Goal: Task Accomplishment & Management: Use online tool/utility

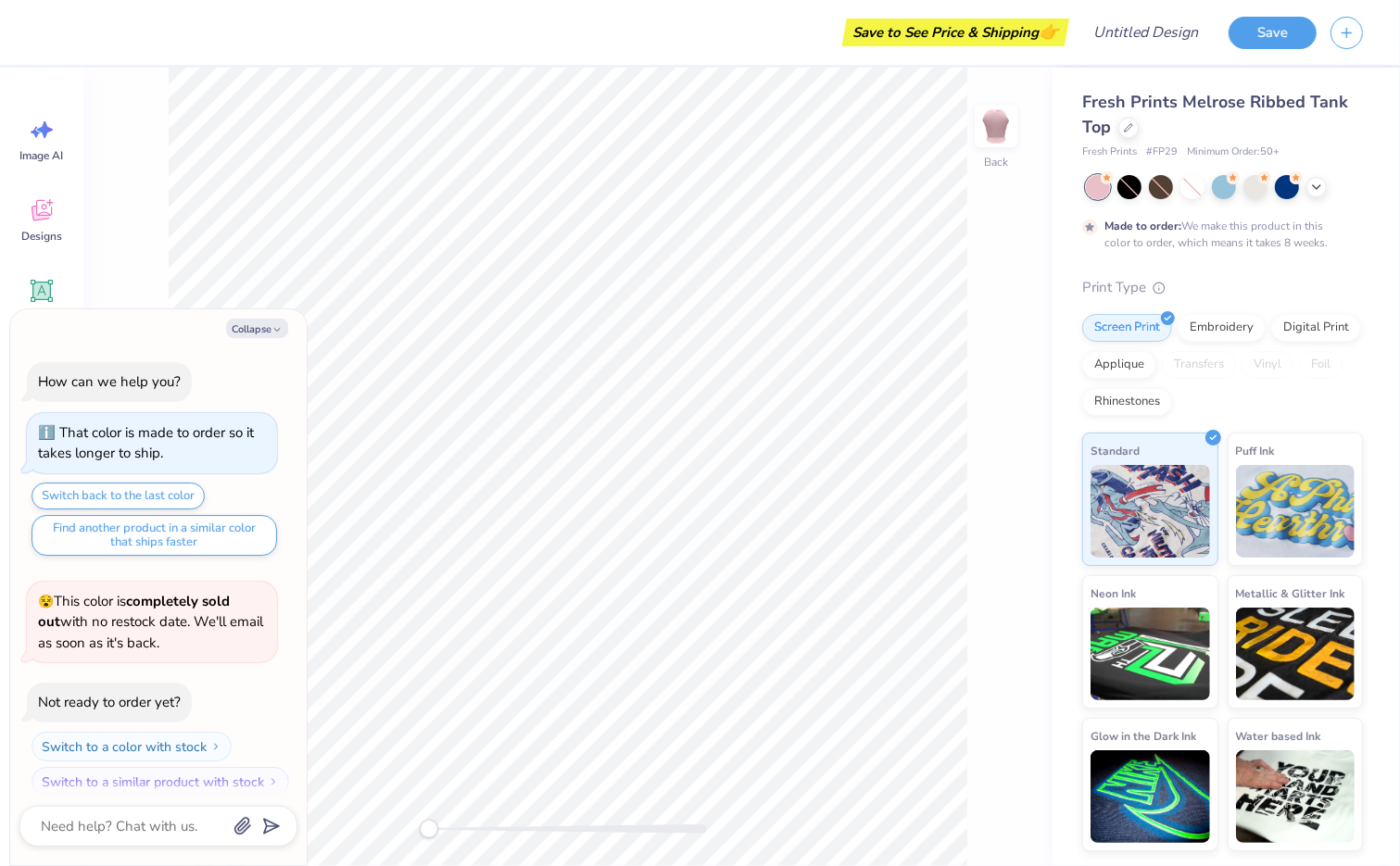
scroll to position [15, 0]
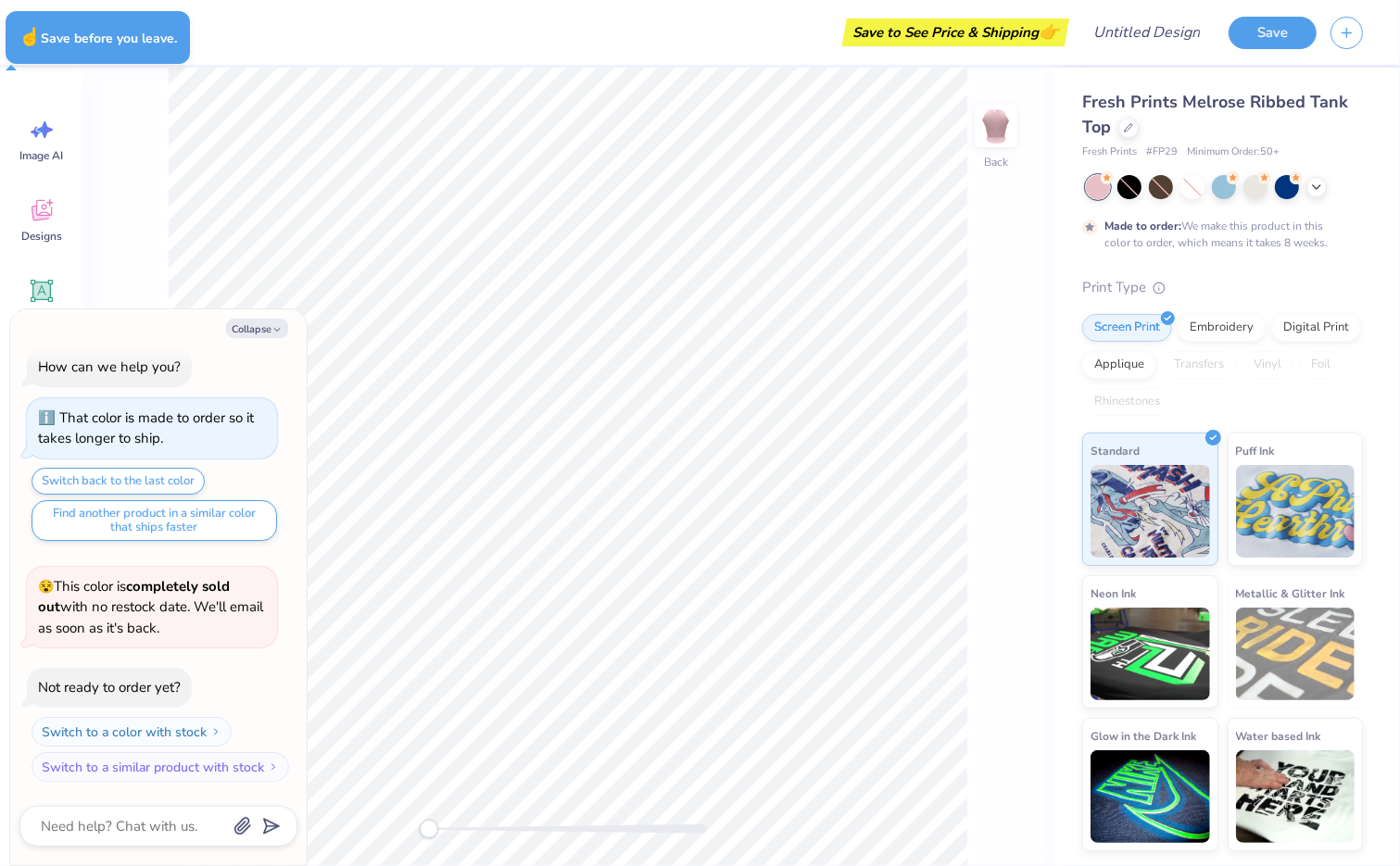
type textarea "x"
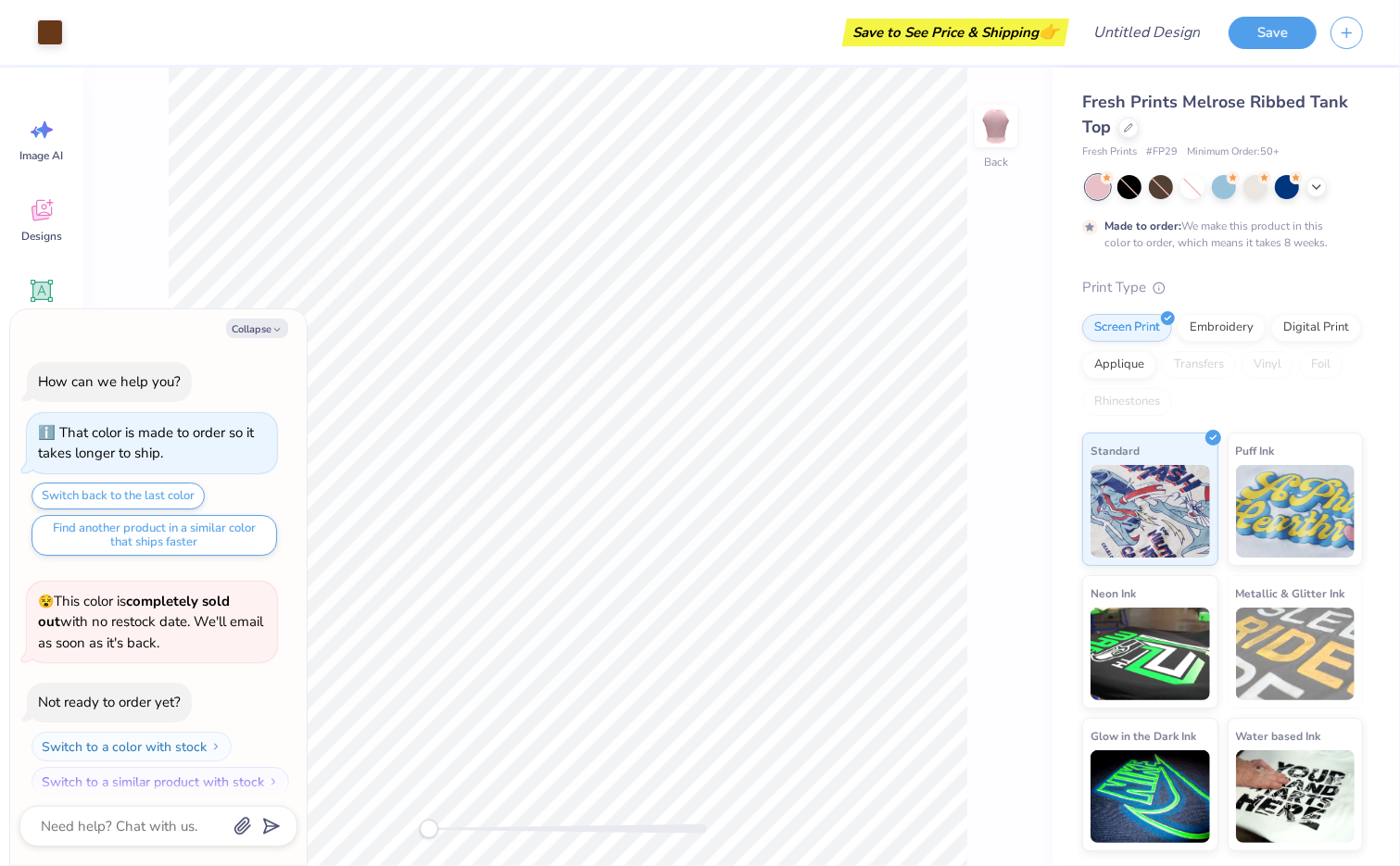
scroll to position [15, 0]
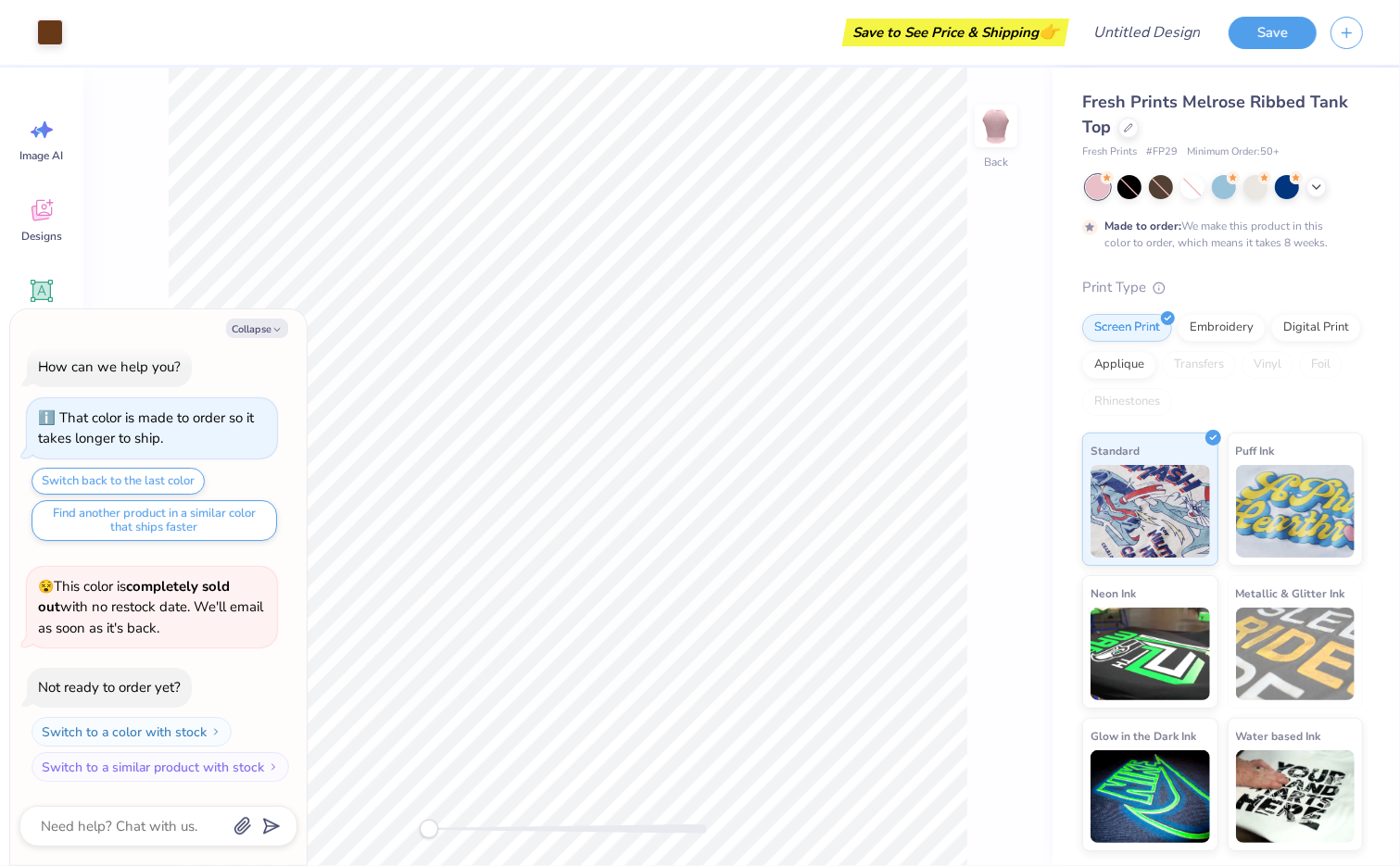
type textarea "x"
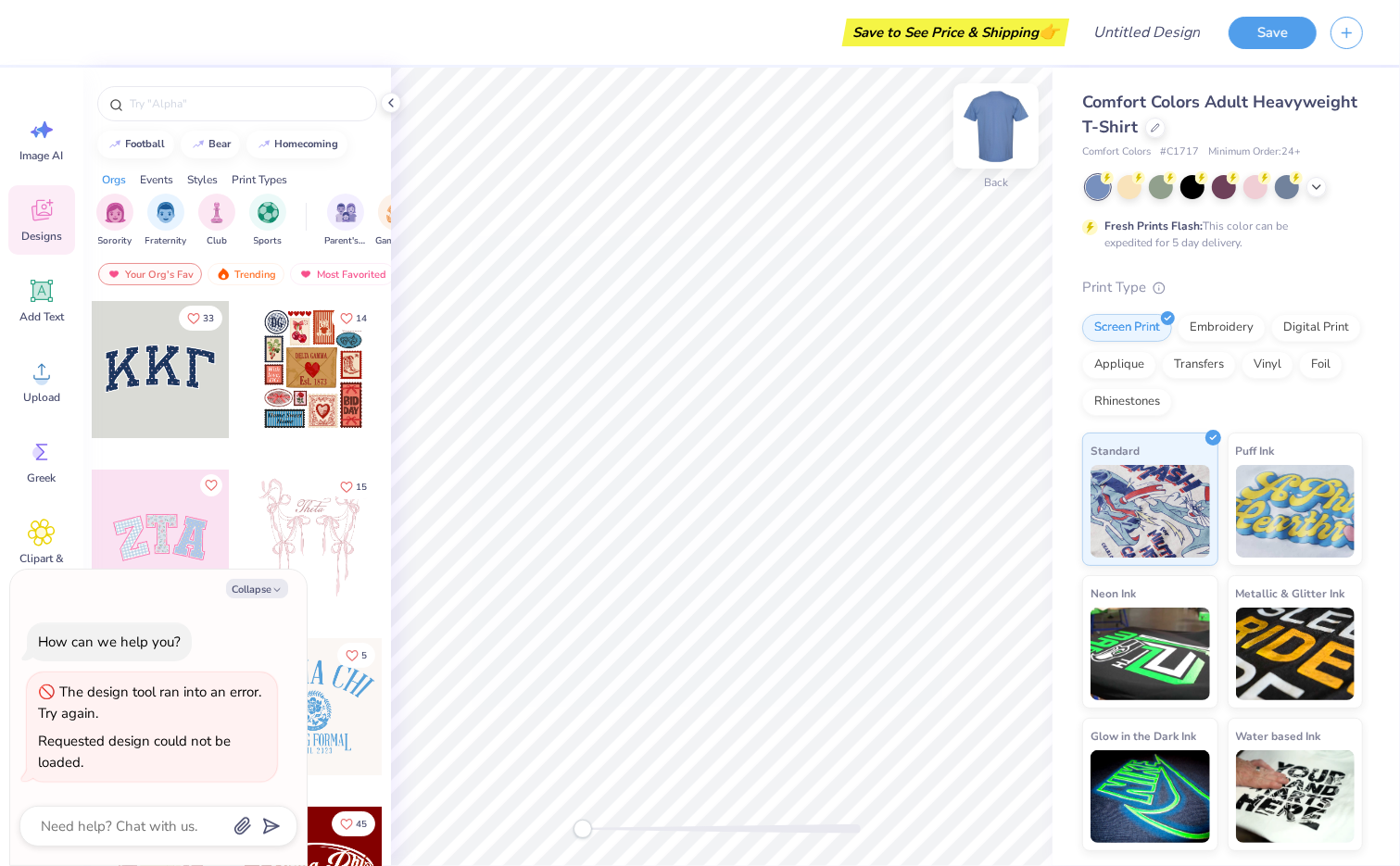
click at [1002, 124] on img at bounding box center [996, 126] width 74 height 74
type textarea "x"
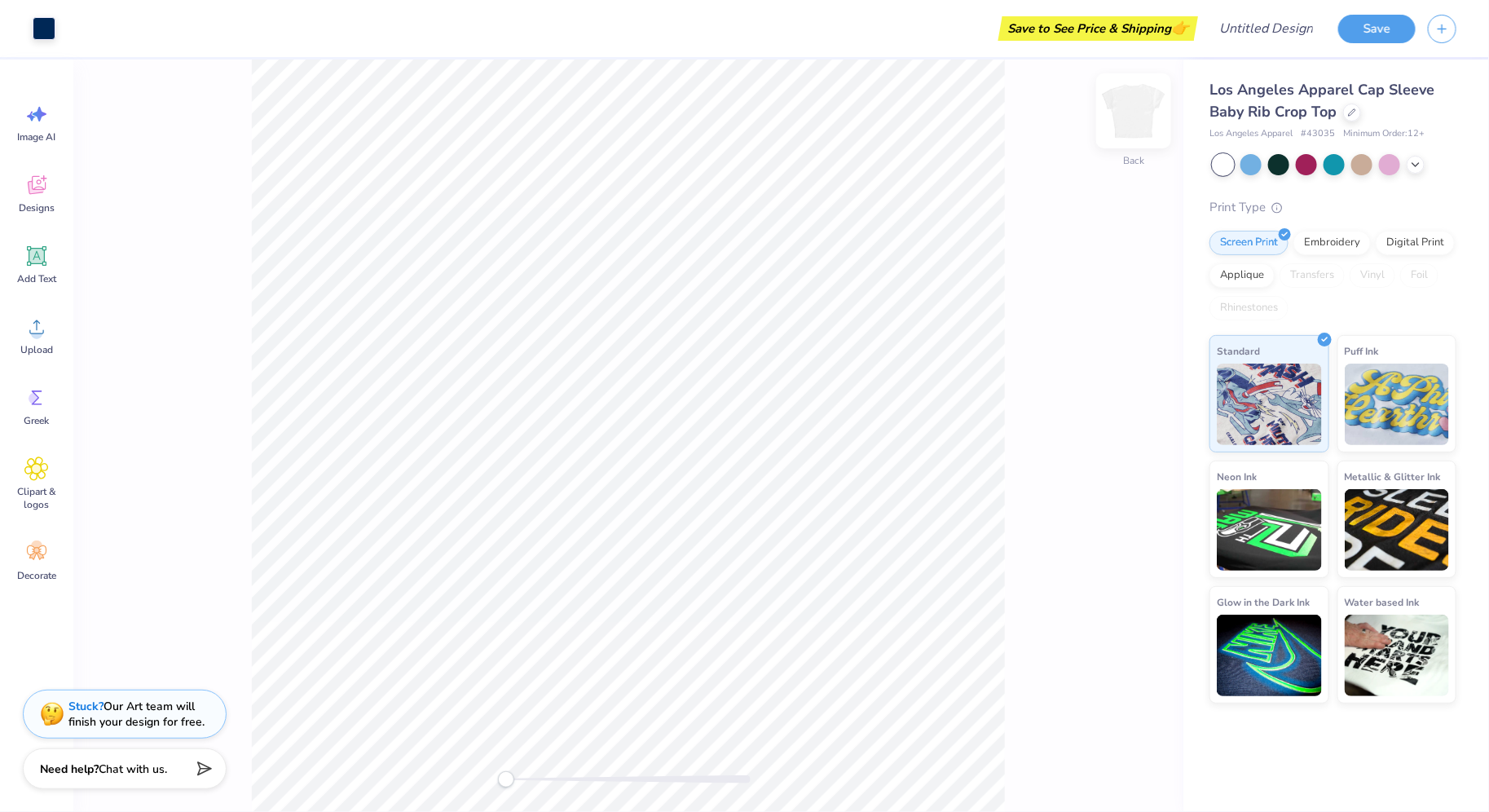
click at [1153, 96] on img at bounding box center [1133, 111] width 65 height 65
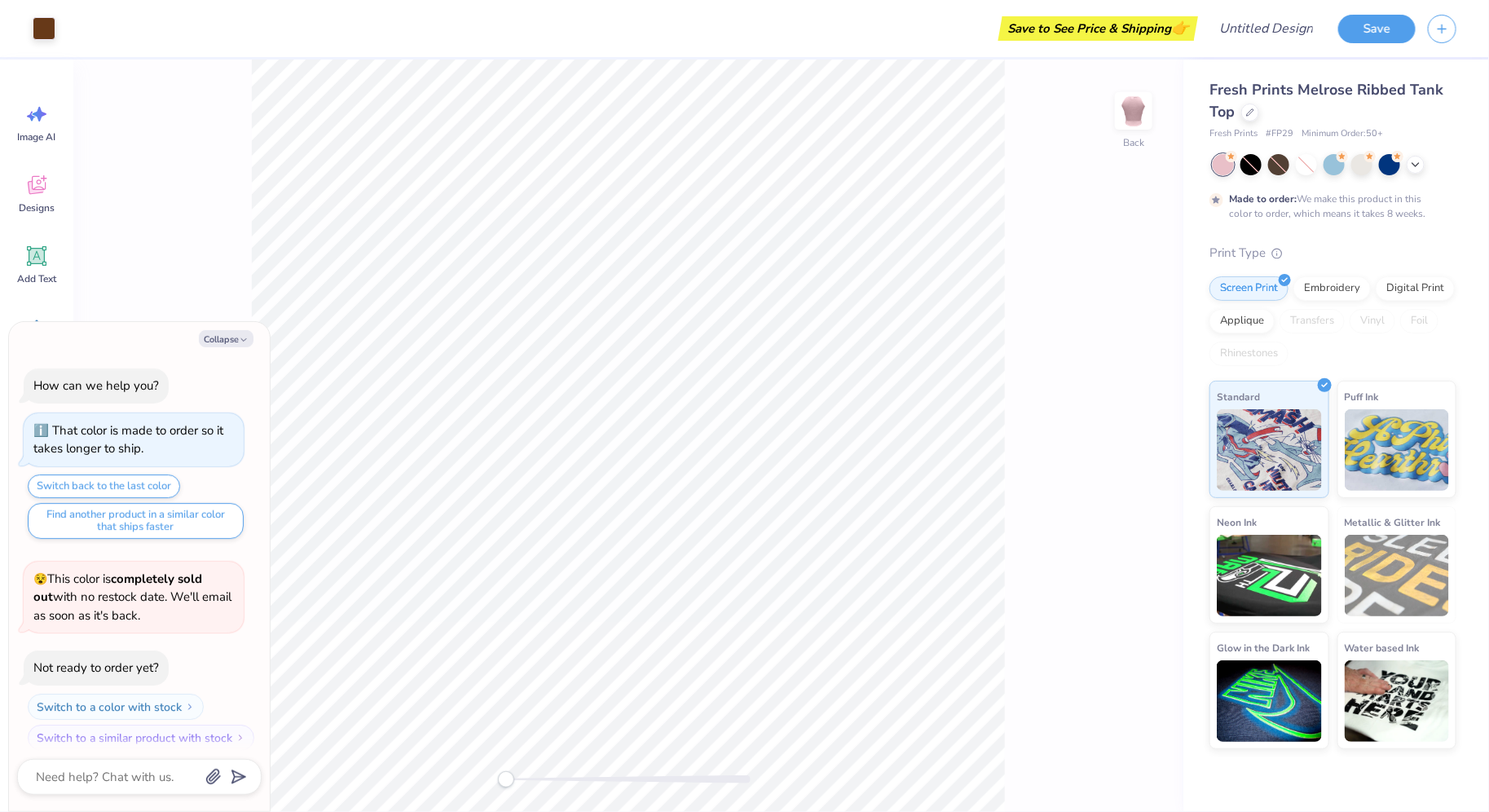
scroll to position [13, 0]
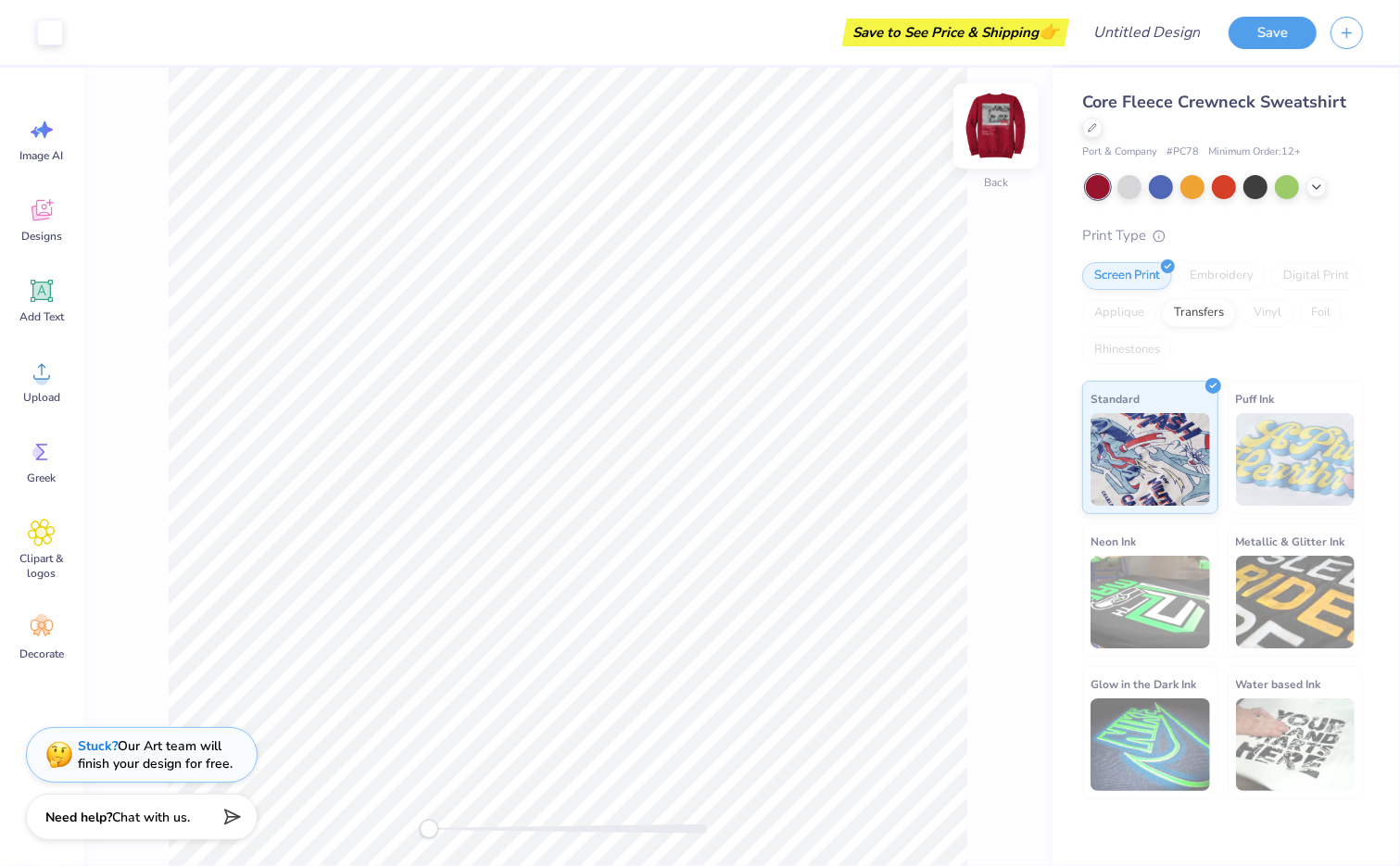
click at [1011, 139] on img at bounding box center [996, 126] width 74 height 74
click at [1019, 124] on img at bounding box center [996, 126] width 74 height 74
